Goal: Task Accomplishment & Management: Use online tool/utility

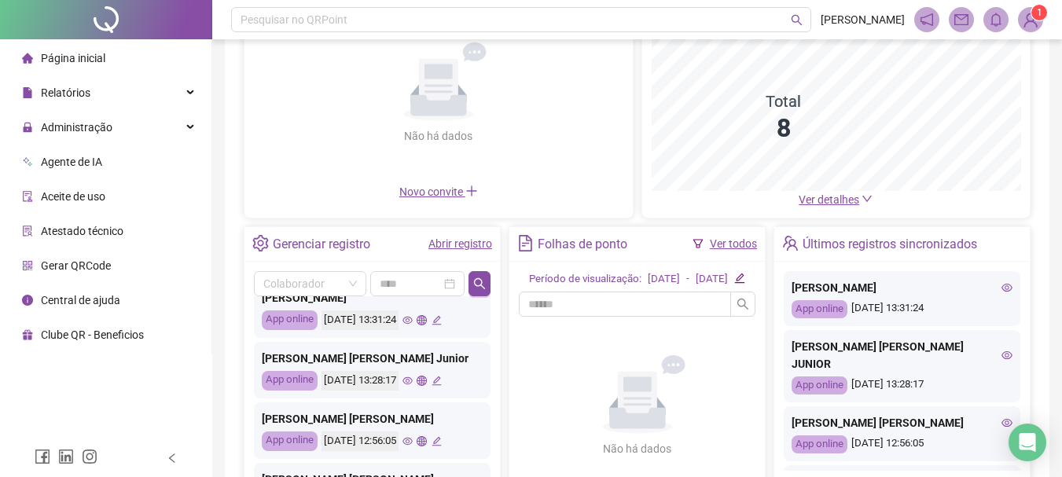
scroll to position [79, 0]
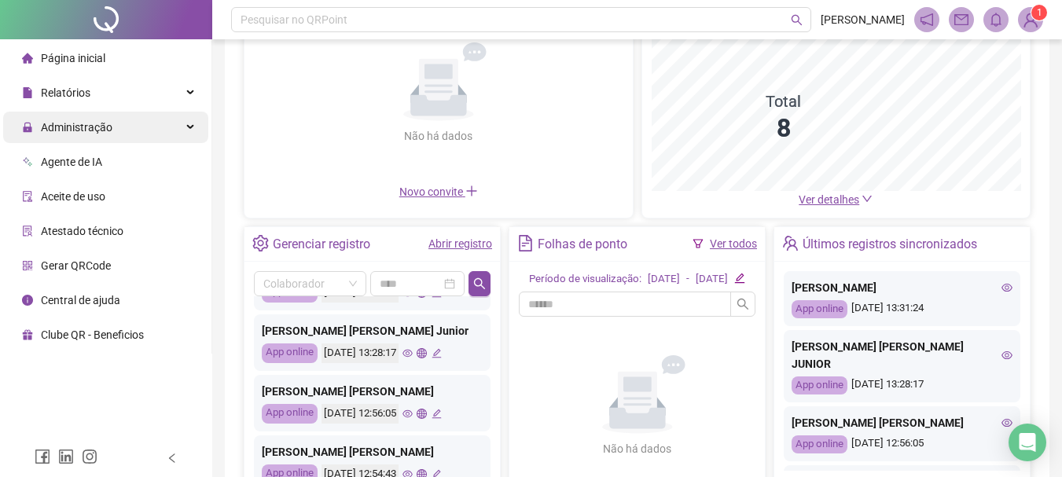
click at [107, 123] on span "Administração" at bounding box center [77, 127] width 72 height 13
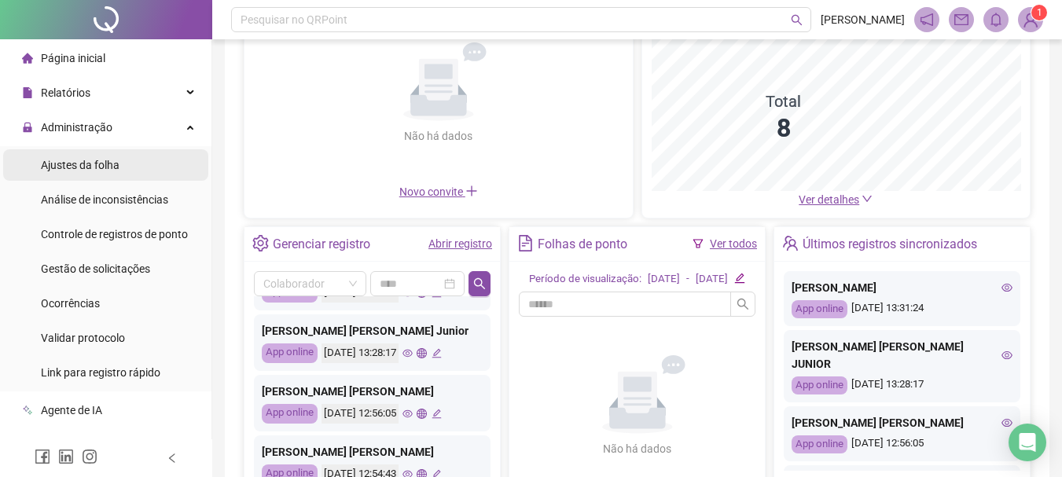
click at [123, 174] on li "Ajustes da folha" at bounding box center [105, 164] width 205 height 31
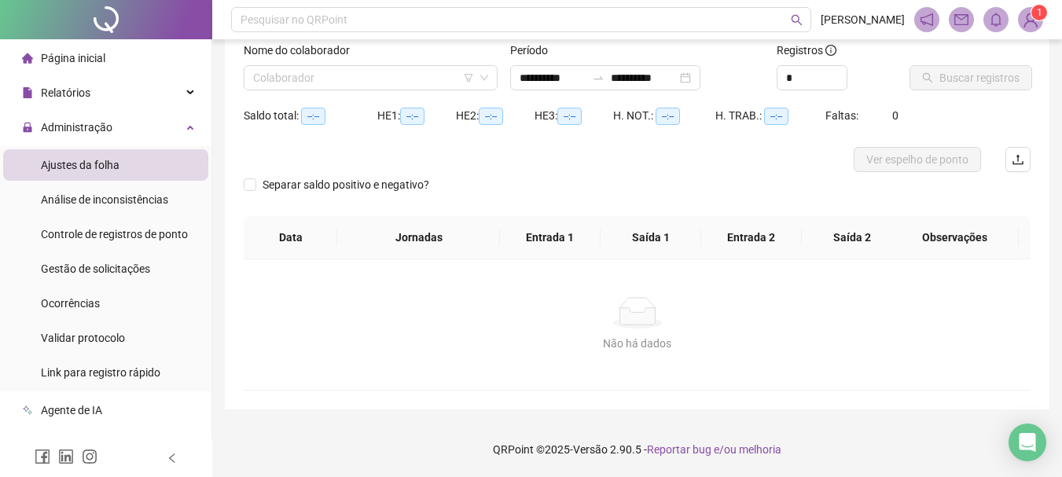
scroll to position [103, 0]
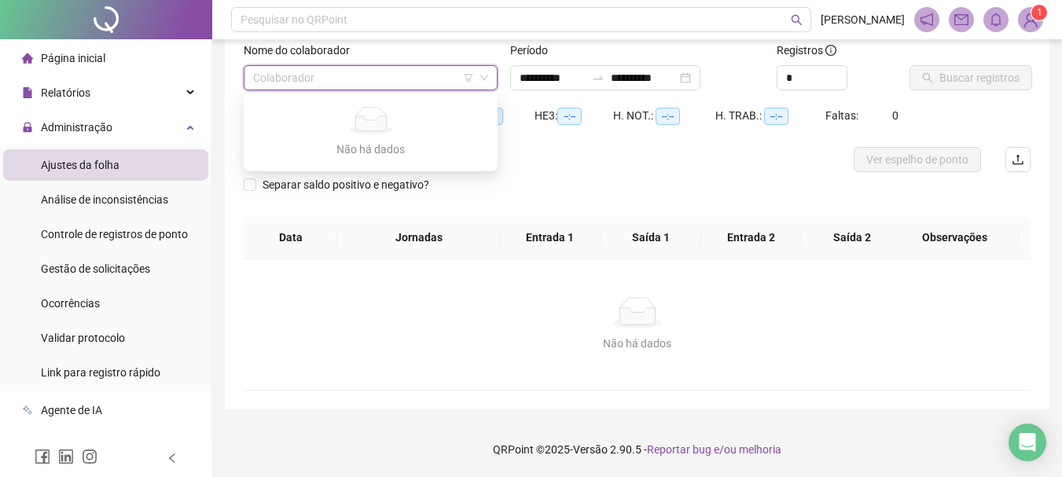
click at [435, 84] on input "search" at bounding box center [363, 78] width 221 height 24
click at [332, 76] on input "search" at bounding box center [363, 78] width 221 height 24
click at [311, 83] on input "search" at bounding box center [363, 78] width 221 height 24
click at [313, 83] on input "search" at bounding box center [363, 78] width 221 height 24
type input "**********"
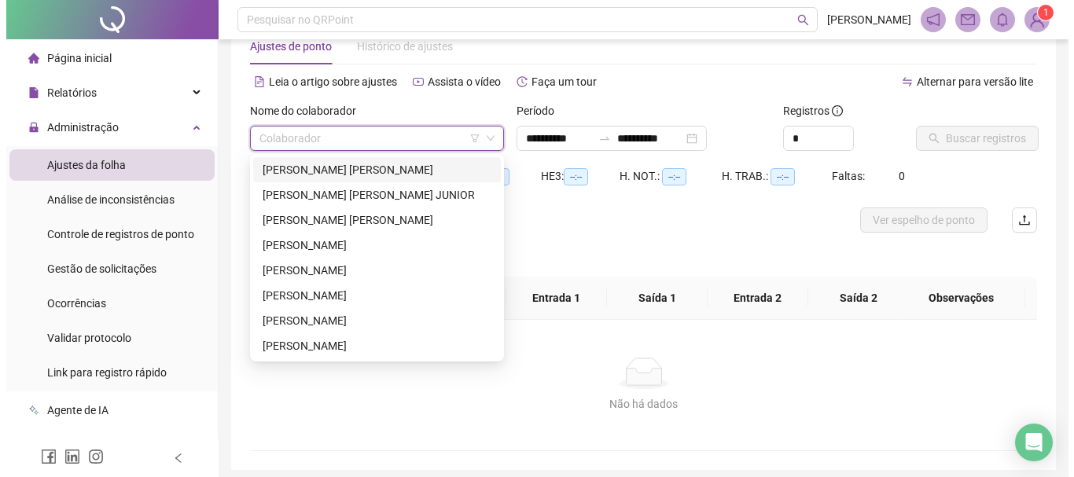
scroll to position [24, 0]
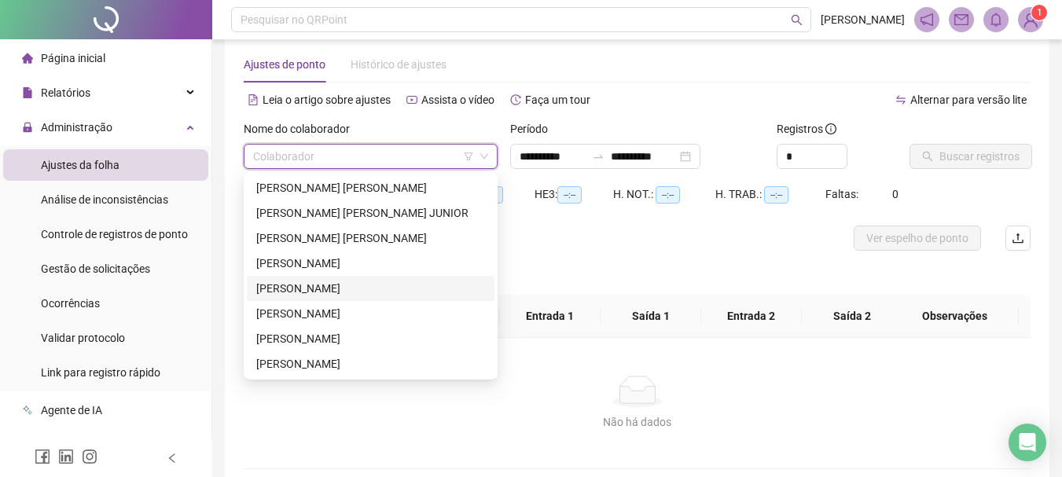
click at [376, 282] on div "[PERSON_NAME]" at bounding box center [370, 288] width 229 height 17
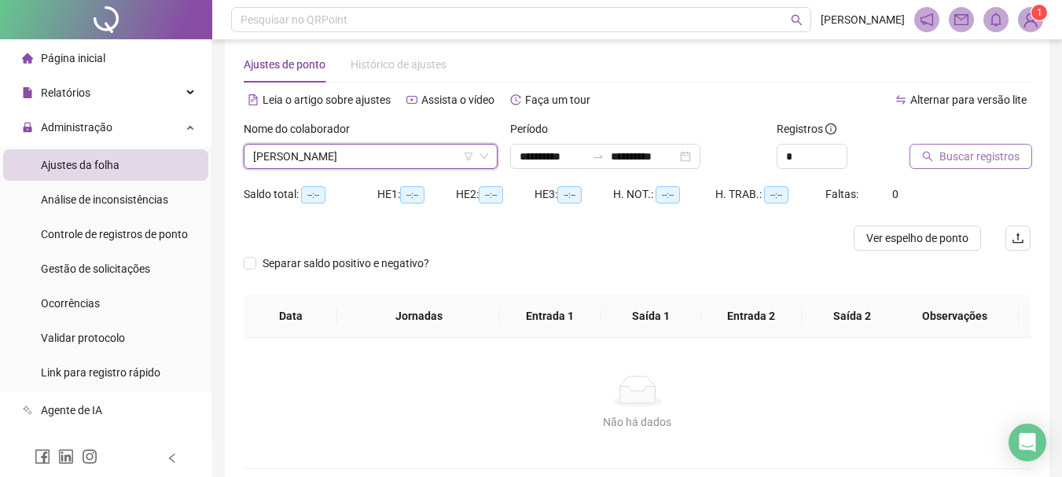
click at [998, 167] on button "Buscar registros" at bounding box center [971, 156] width 123 height 25
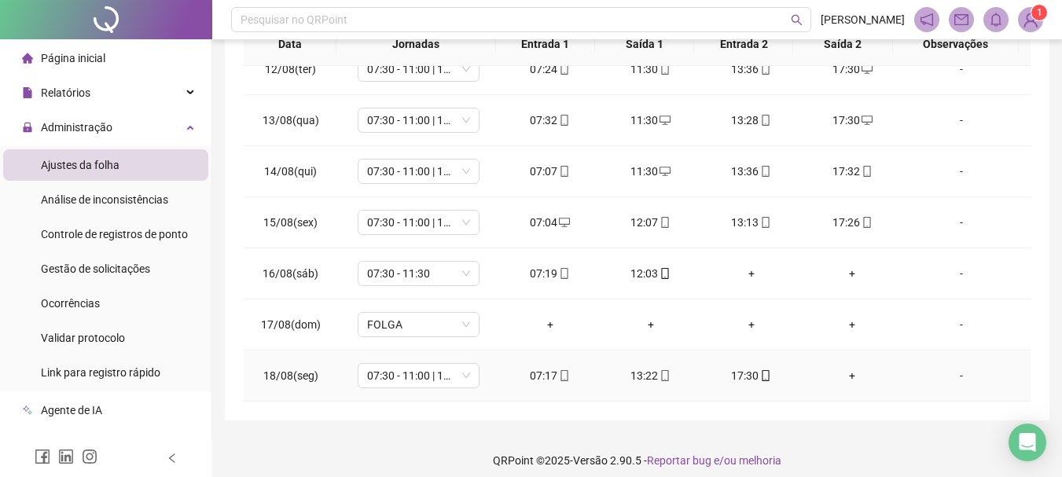
scroll to position [370, 0]
